Goal: Task Accomplishment & Management: Complete application form

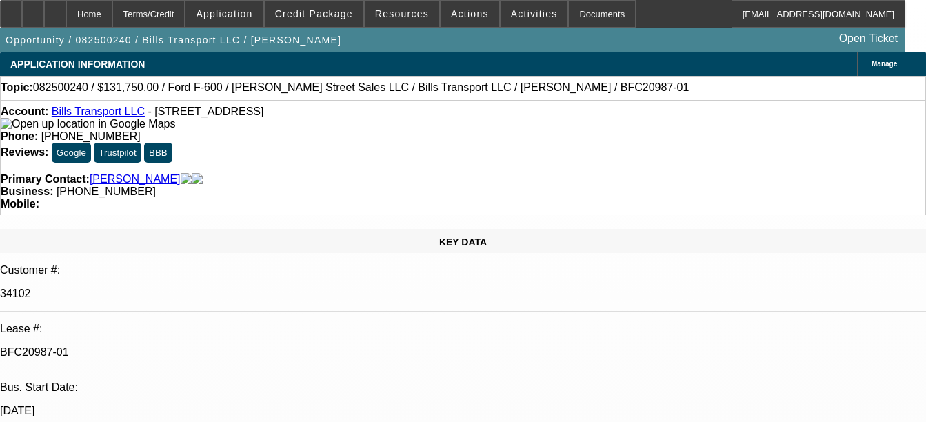
select select "0"
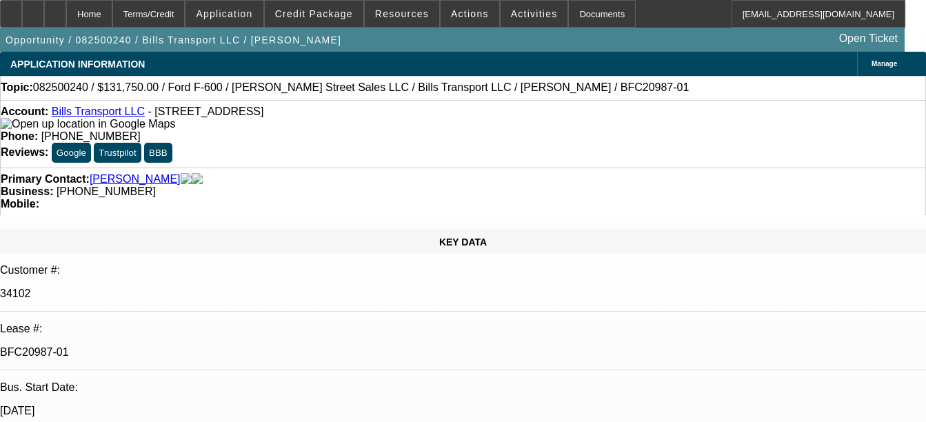
select select "0"
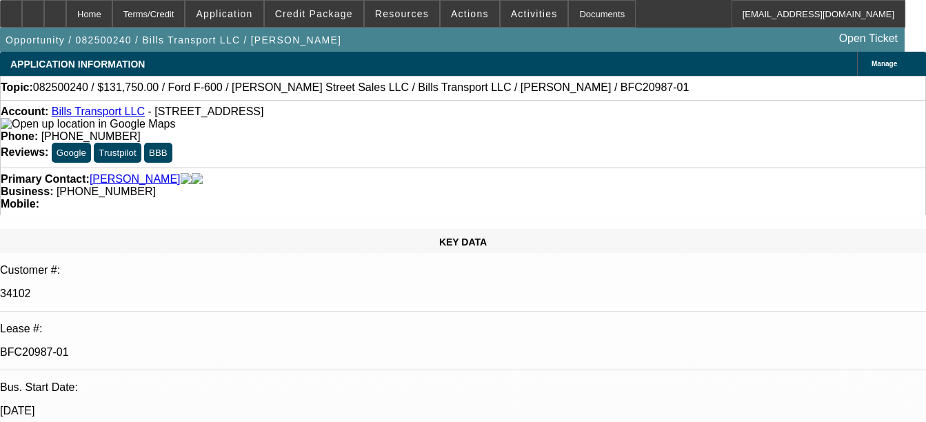
select select "0"
select select "1"
select select "3"
select select "6"
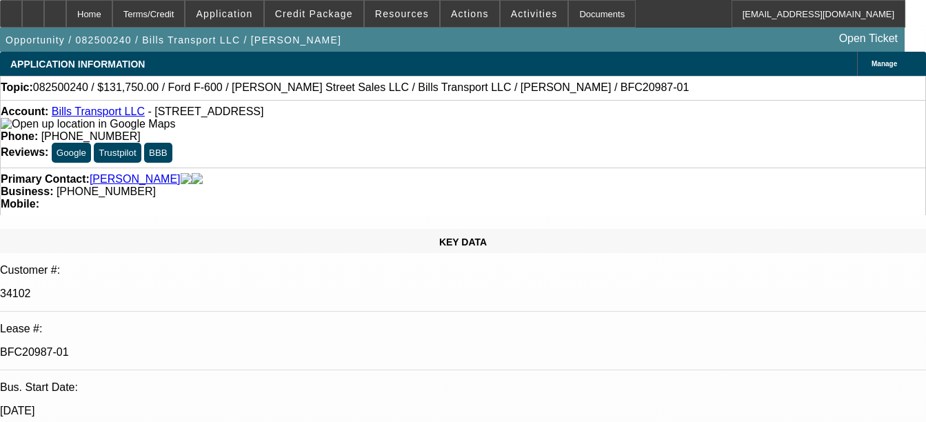
select select "1"
select select "3"
select select "6"
select select "1"
select select "3"
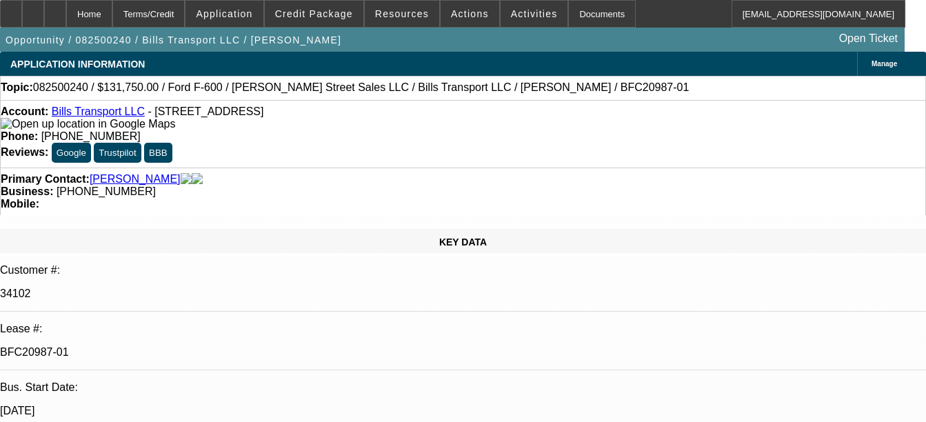
select select "6"
select select "1"
select select "6"
click at [586, 24] on div "Documents" at bounding box center [602, 14] width 68 height 28
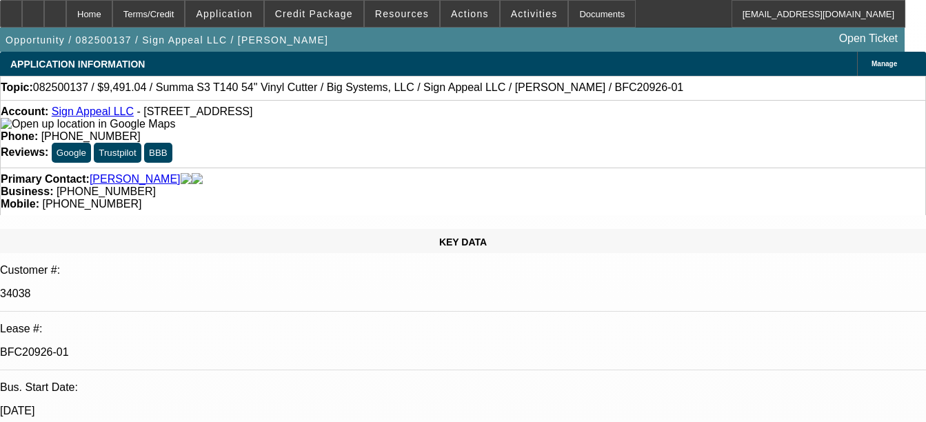
select select "0"
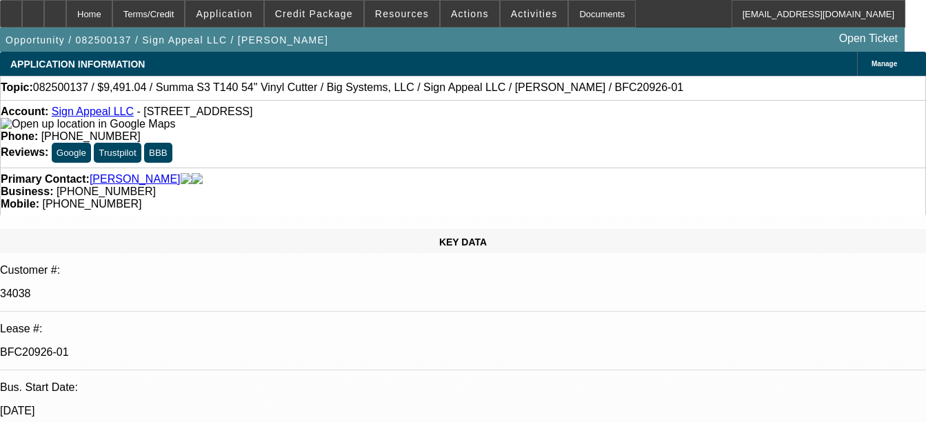
select select "0"
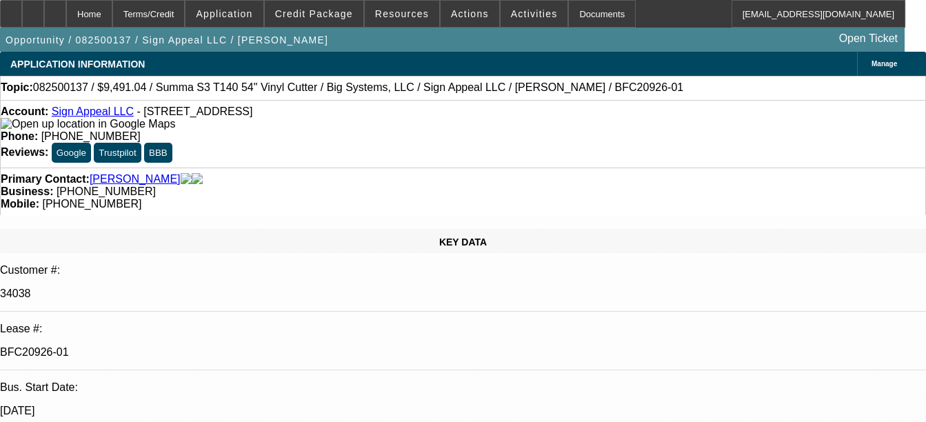
select select "2"
select select "0"
select select "1"
select select "6"
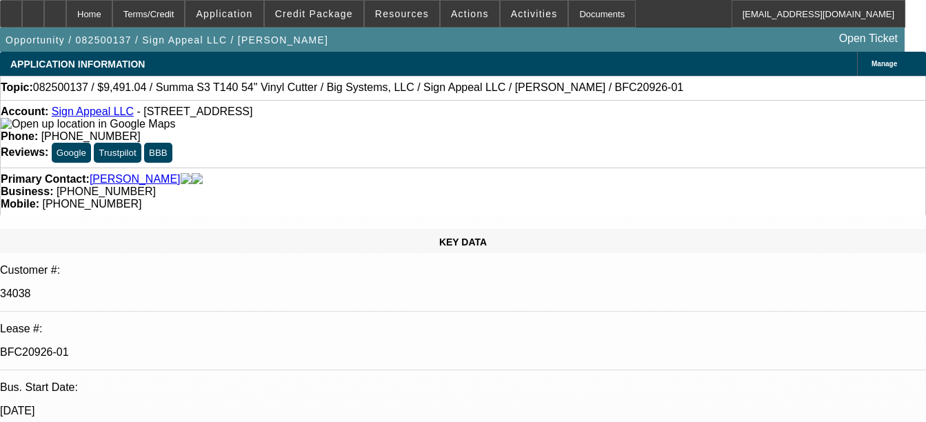
select select "1"
select select "6"
select select "1"
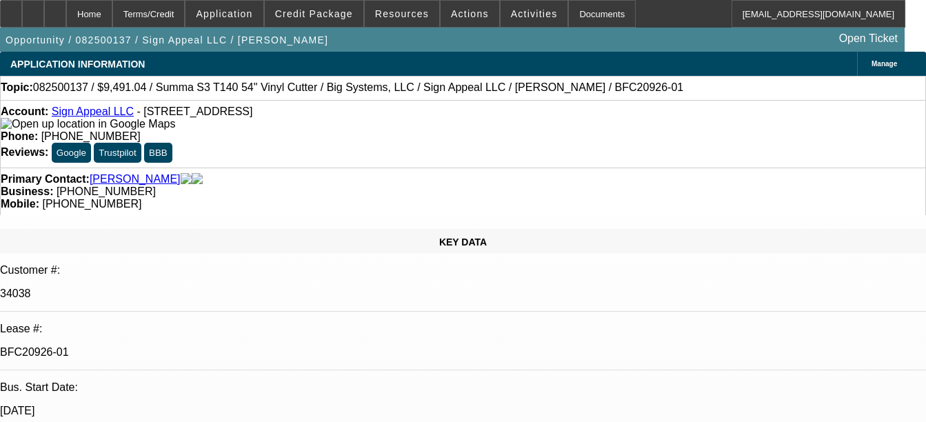
select select "6"
select select "1"
select select "2"
select select "6"
click at [572, 17] on div "Documents" at bounding box center [602, 14] width 68 height 28
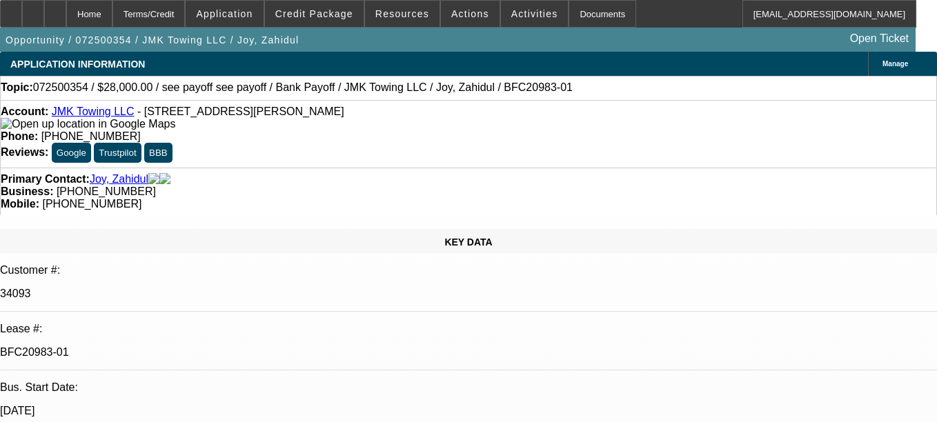
select select "0"
select select "6"
select select "0"
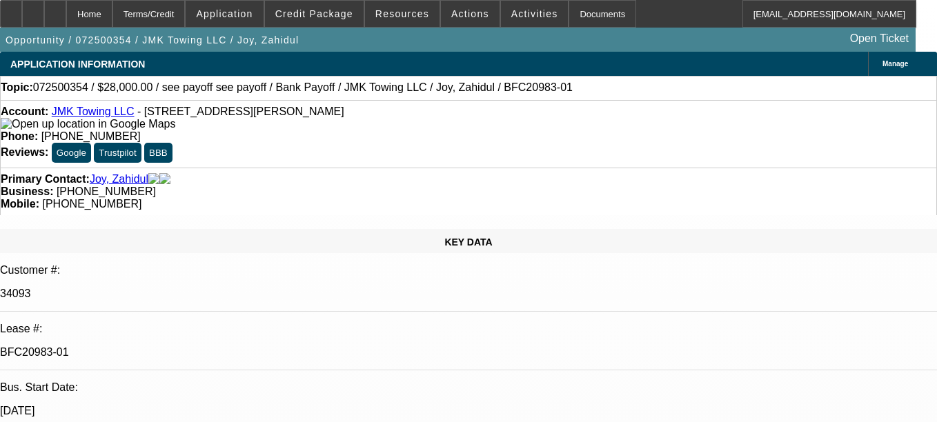
select select "0"
select select "6"
select select "0"
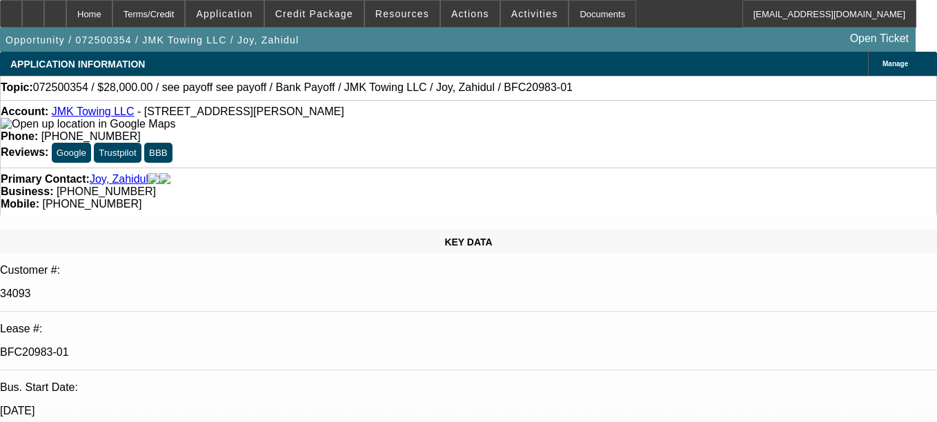
select select "0"
select select "6"
select select "0"
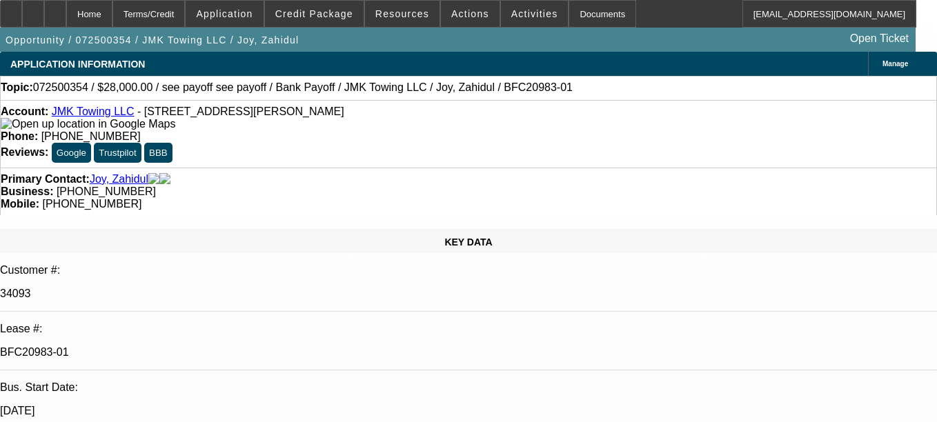
select select "4"
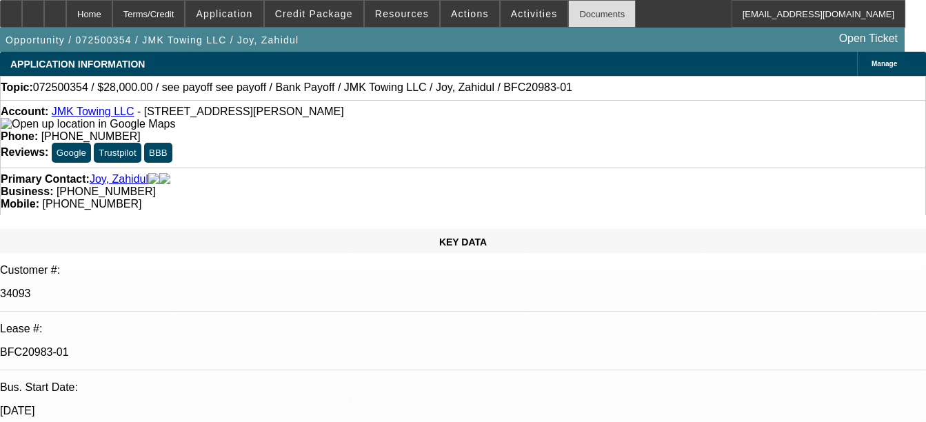
click at [582, 19] on div "Documents" at bounding box center [602, 14] width 68 height 28
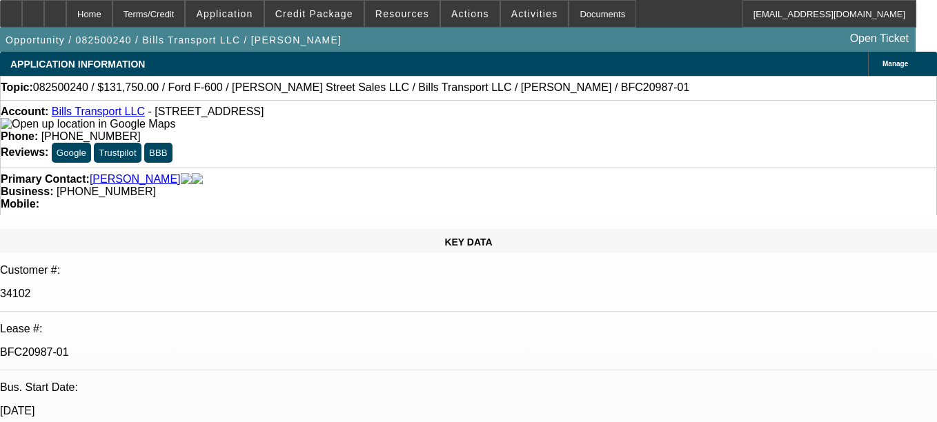
select select "0"
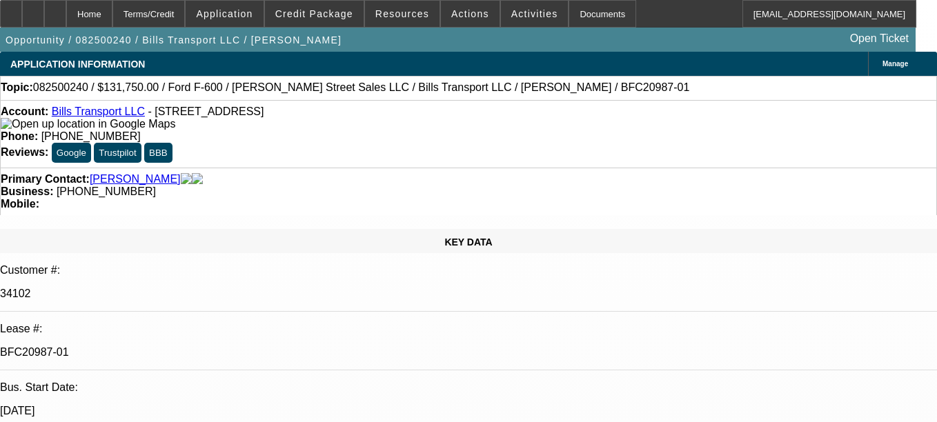
select select "0"
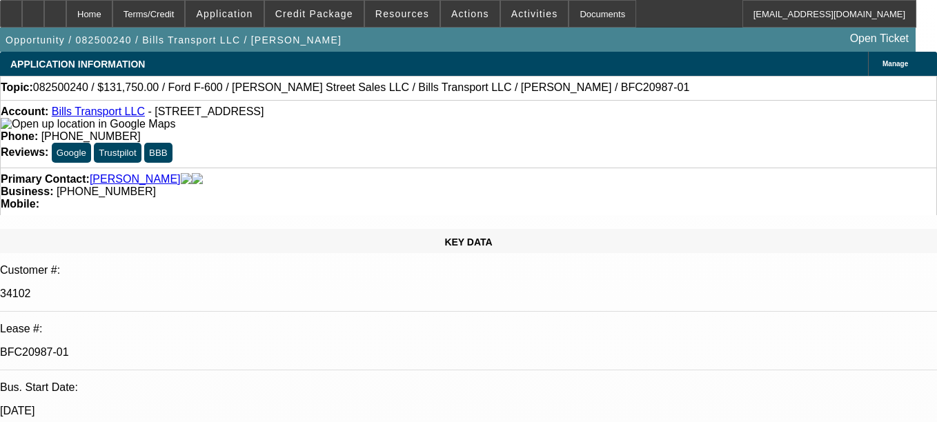
select select "0"
select select "1"
select select "3"
select select "6"
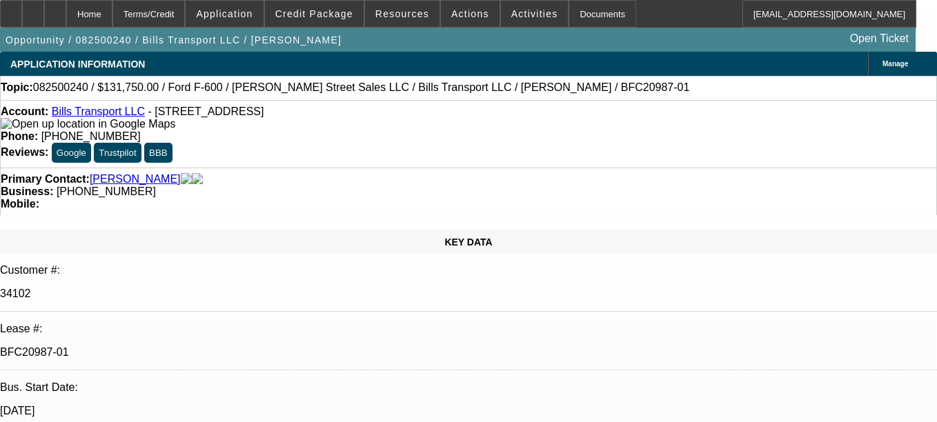
select select "1"
select select "3"
select select "6"
select select "1"
select select "3"
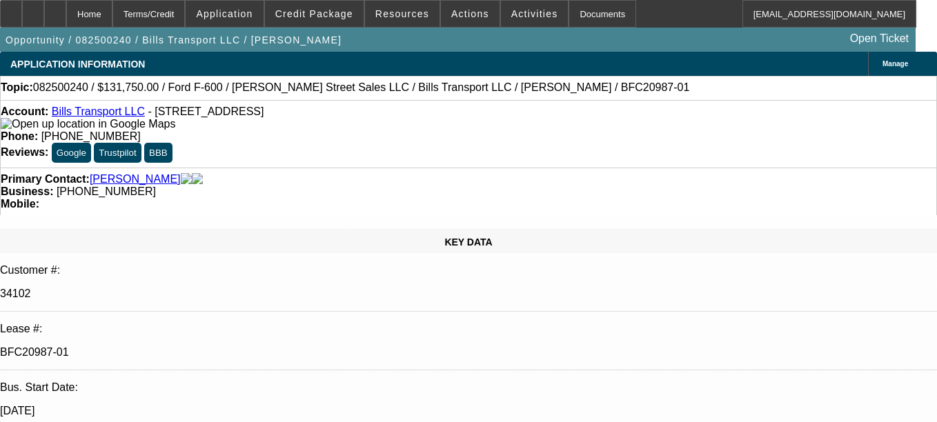
select select "6"
select select "1"
select select "6"
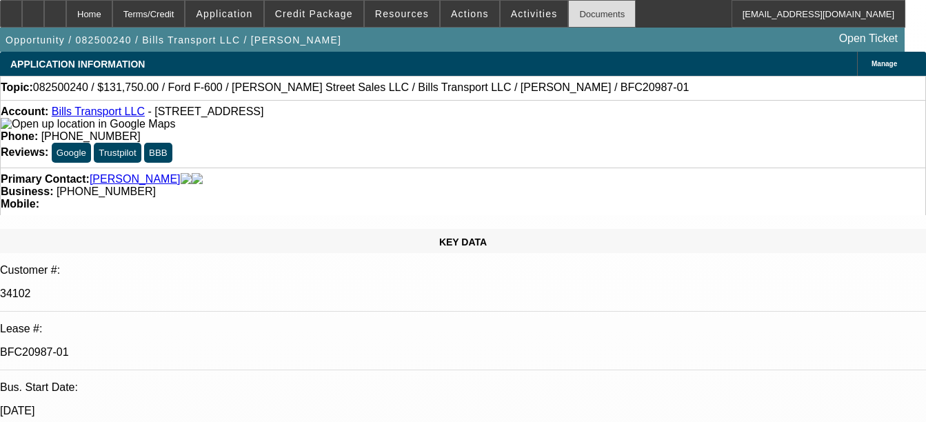
click at [569, 12] on div "Documents" at bounding box center [602, 14] width 68 height 28
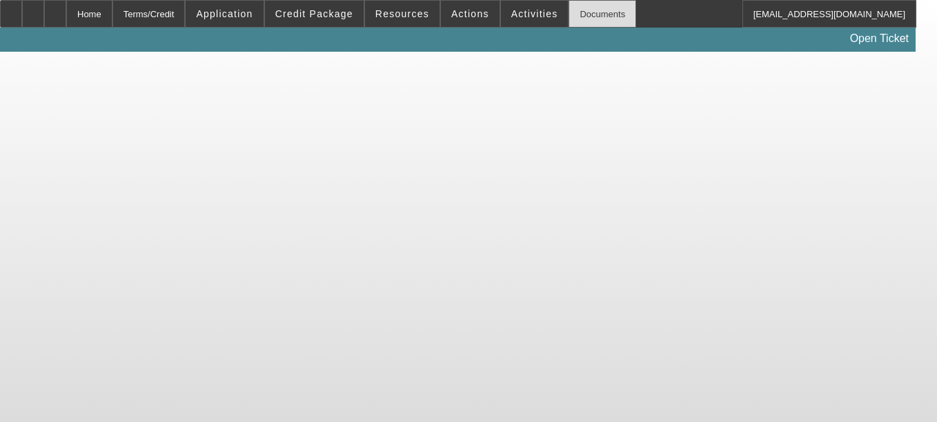
click at [577, 18] on div "Documents" at bounding box center [602, 14] width 68 height 28
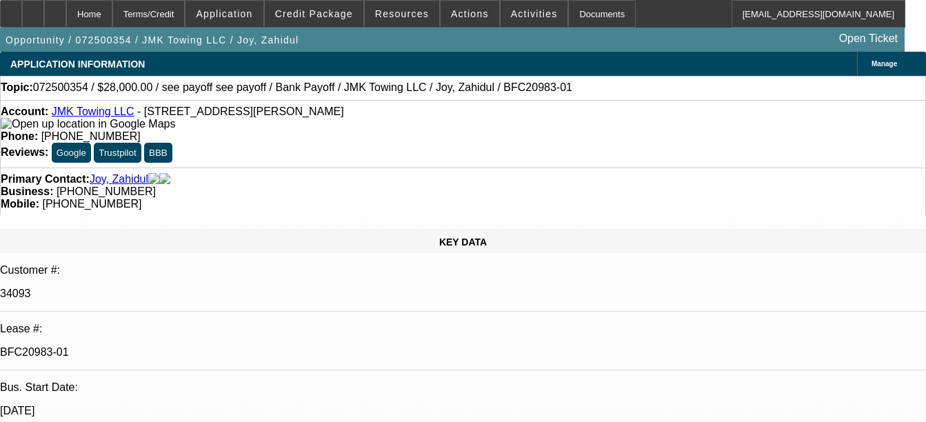
select select "0"
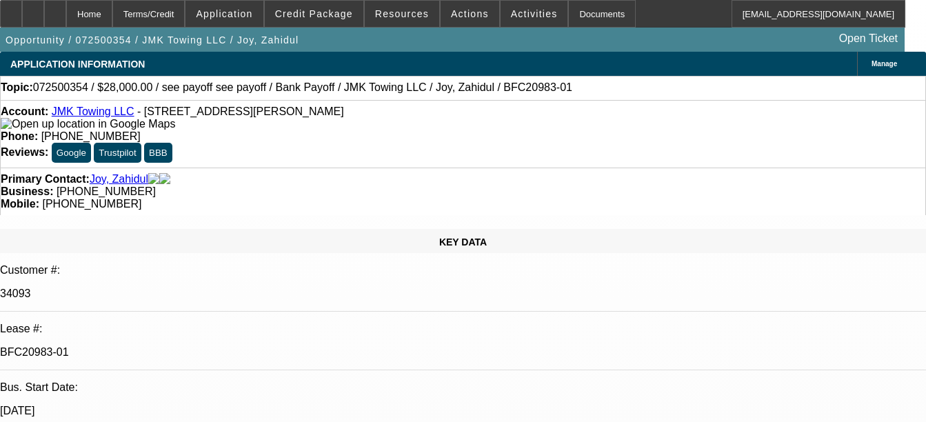
select select "0"
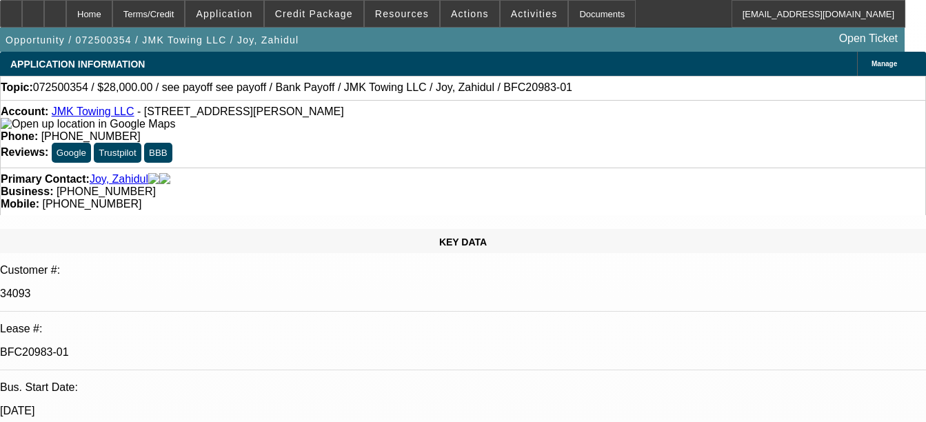
select select "0"
select select "1"
select select "6"
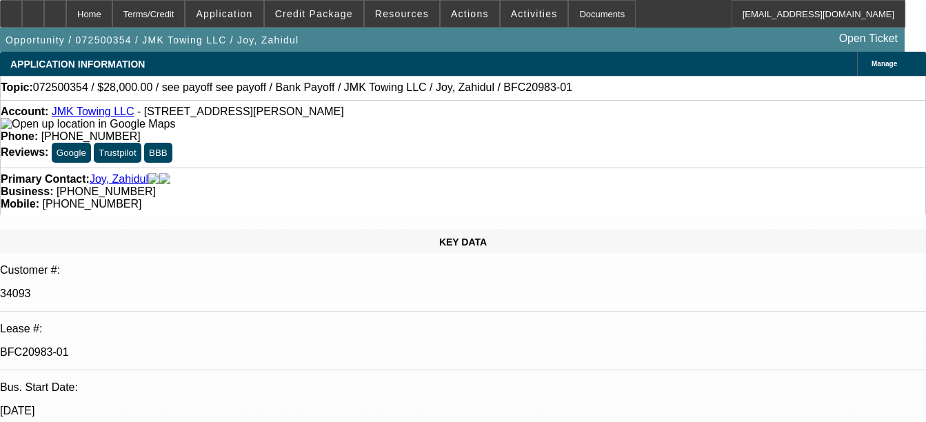
select select "1"
select select "6"
select select "1"
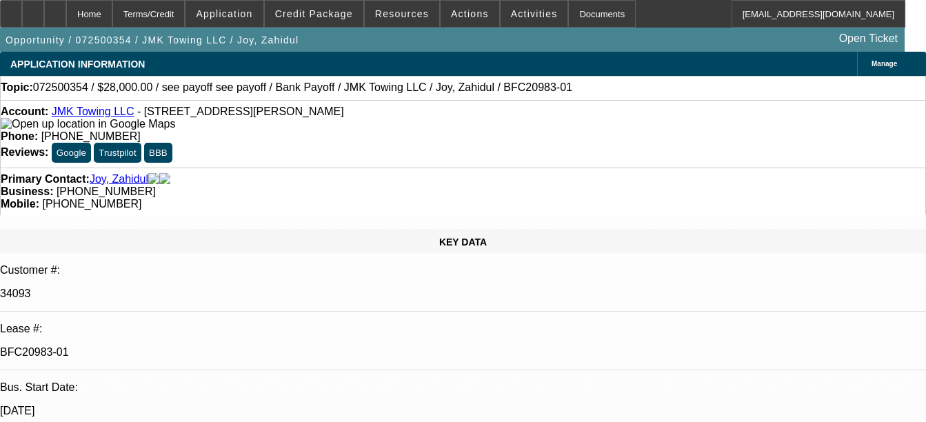
select select "6"
select select "1"
select select "4"
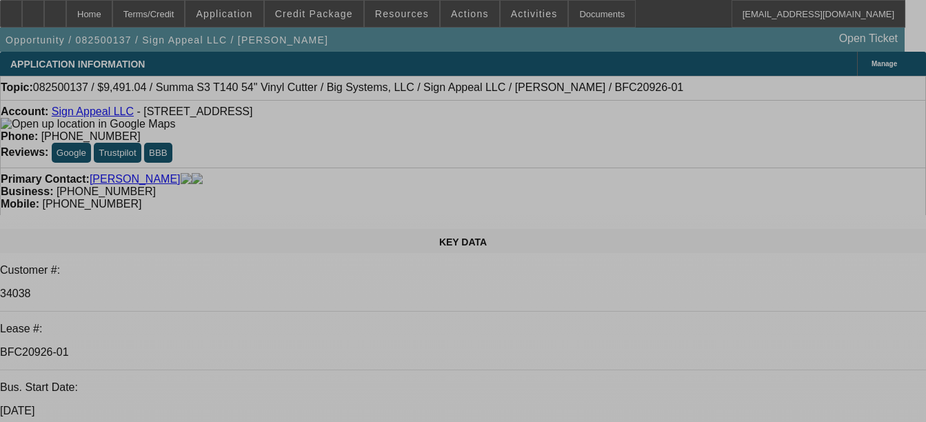
select select "0"
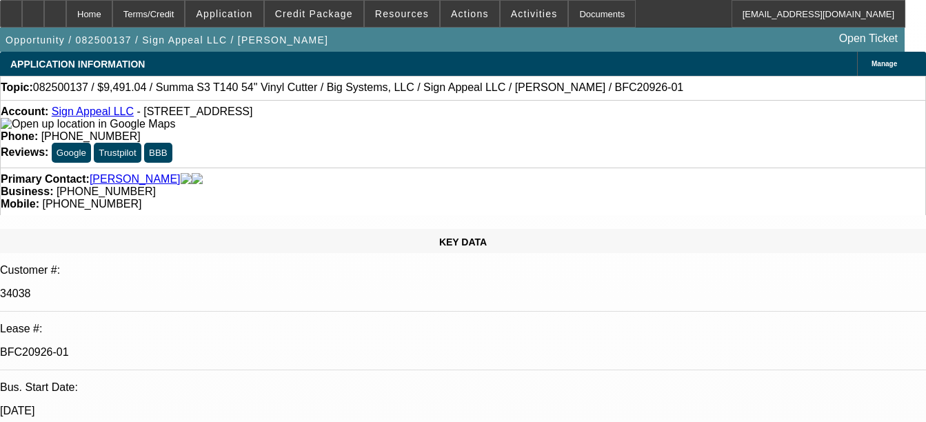
select select "0"
select select "6"
select select "0"
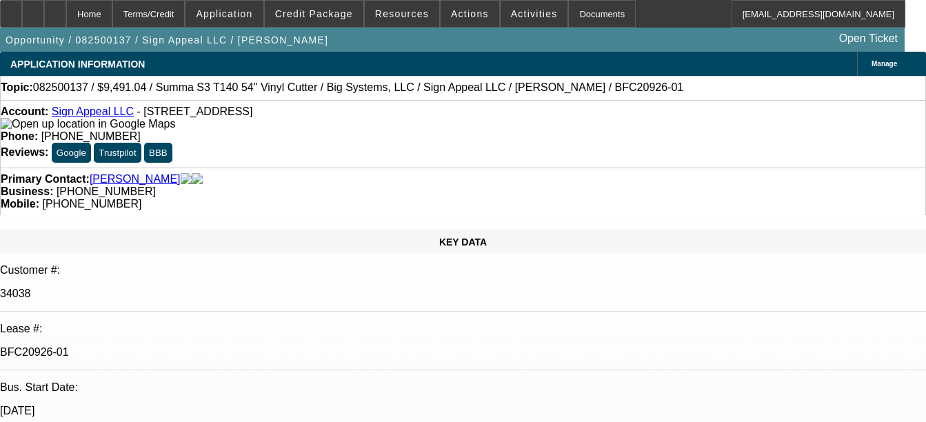
select select "6"
select select "0"
select select "6"
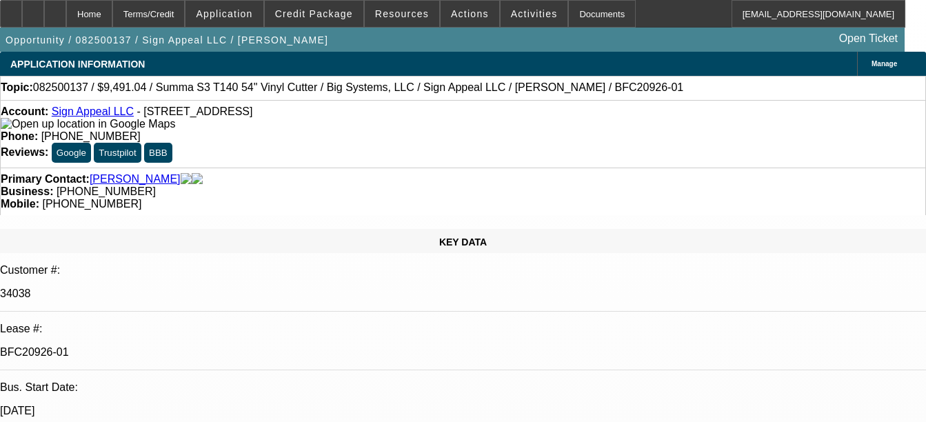
select select "0"
select select "2"
select select "0"
select select "6"
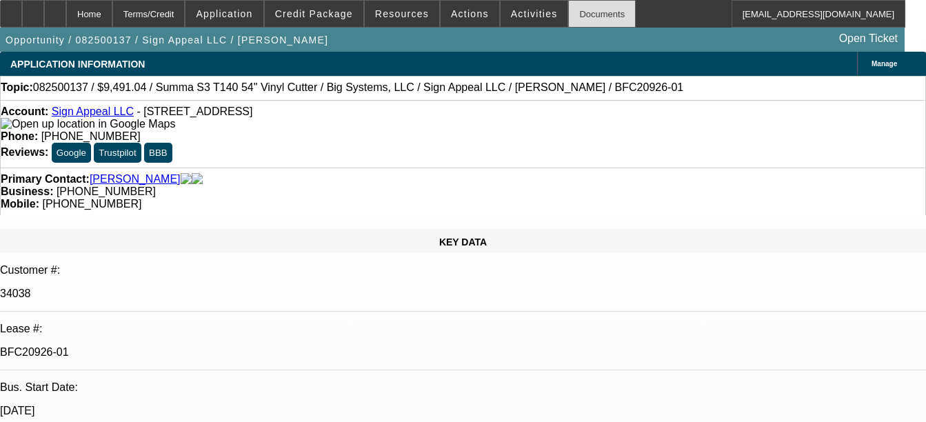
click at [568, 23] on div "Documents" at bounding box center [602, 14] width 68 height 28
